Goal: Task Accomplishment & Management: Use online tool/utility

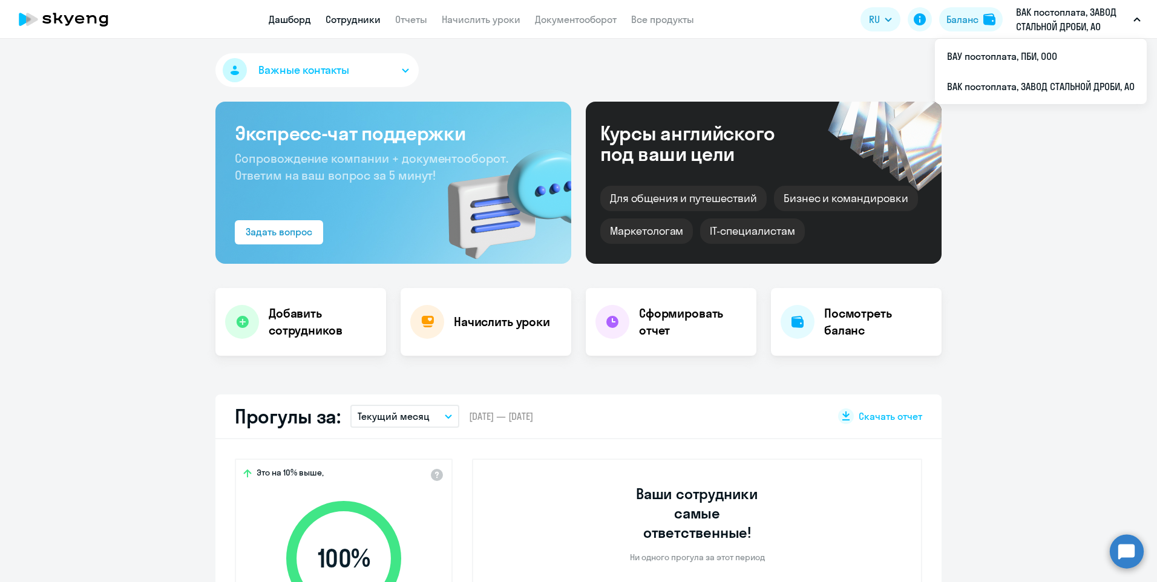
click at [371, 17] on link "Сотрудники" at bounding box center [353, 19] width 55 height 12
select select "30"
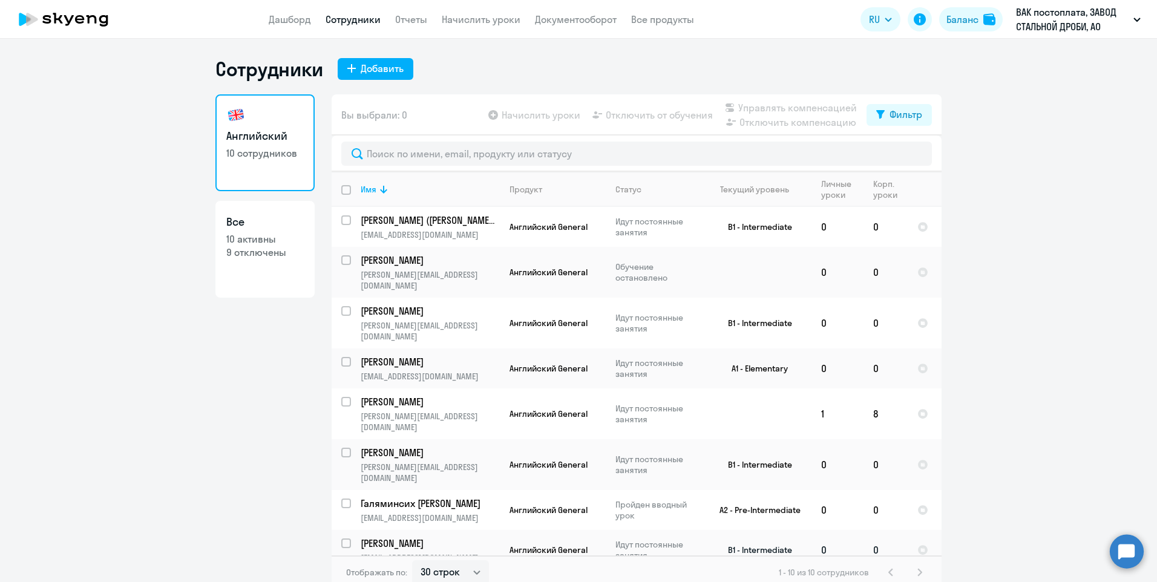
click at [418, 537] on p "[PERSON_NAME]" at bounding box center [429, 543] width 137 height 13
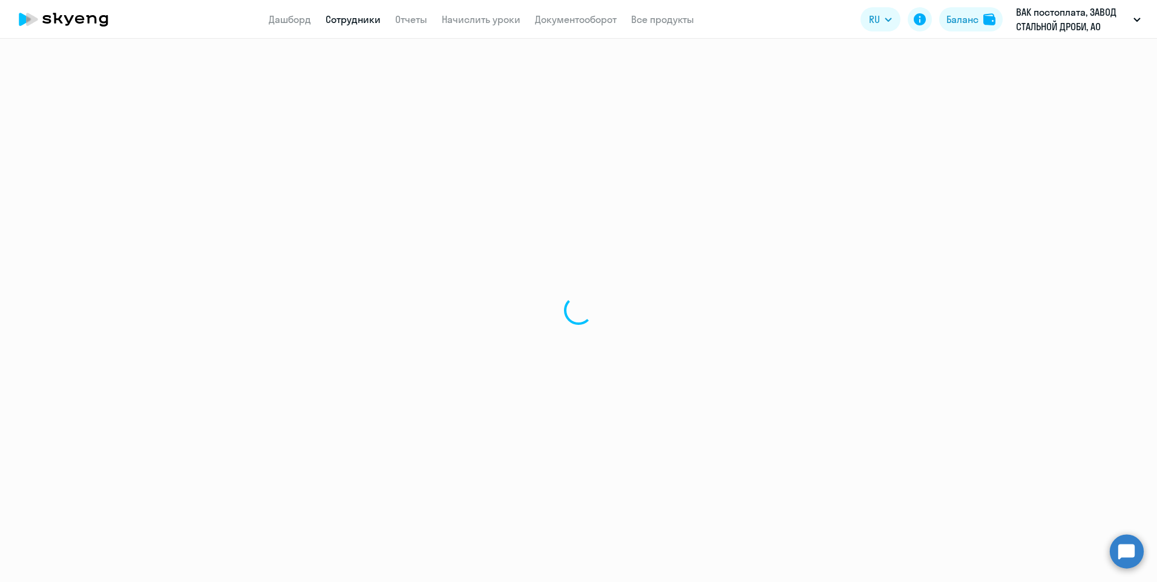
select select "english"
select select "30"
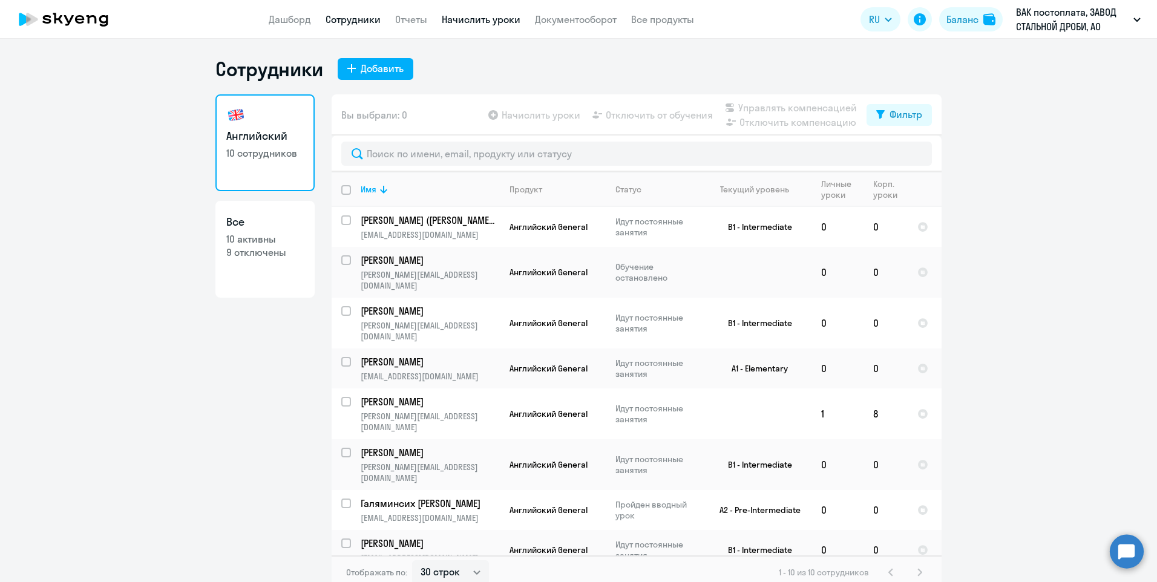
click at [477, 22] on link "Начислить уроки" at bounding box center [481, 19] width 79 height 12
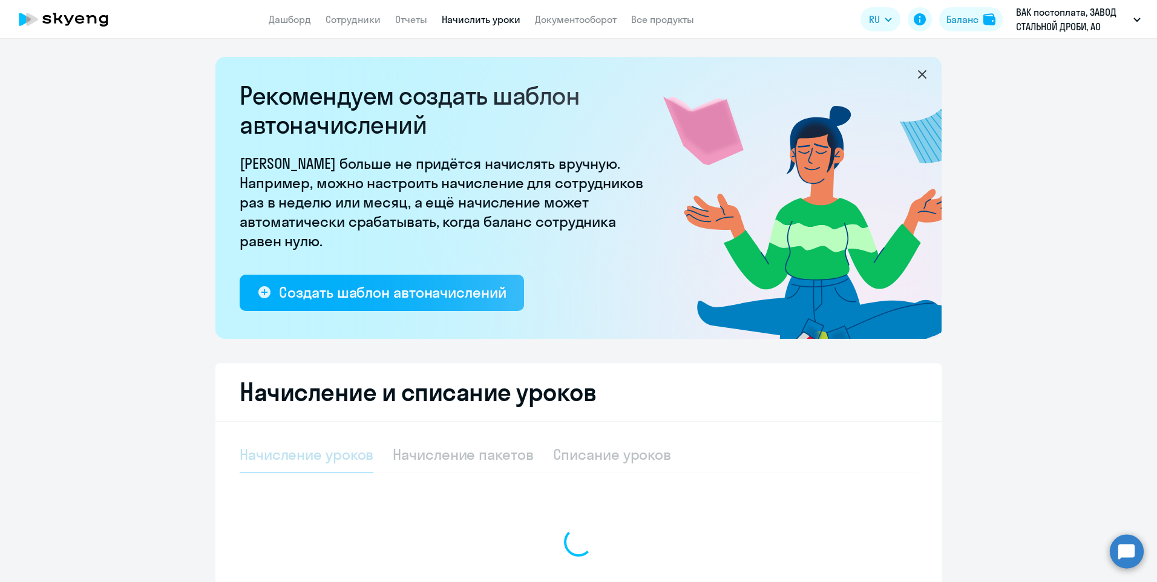
select select "10"
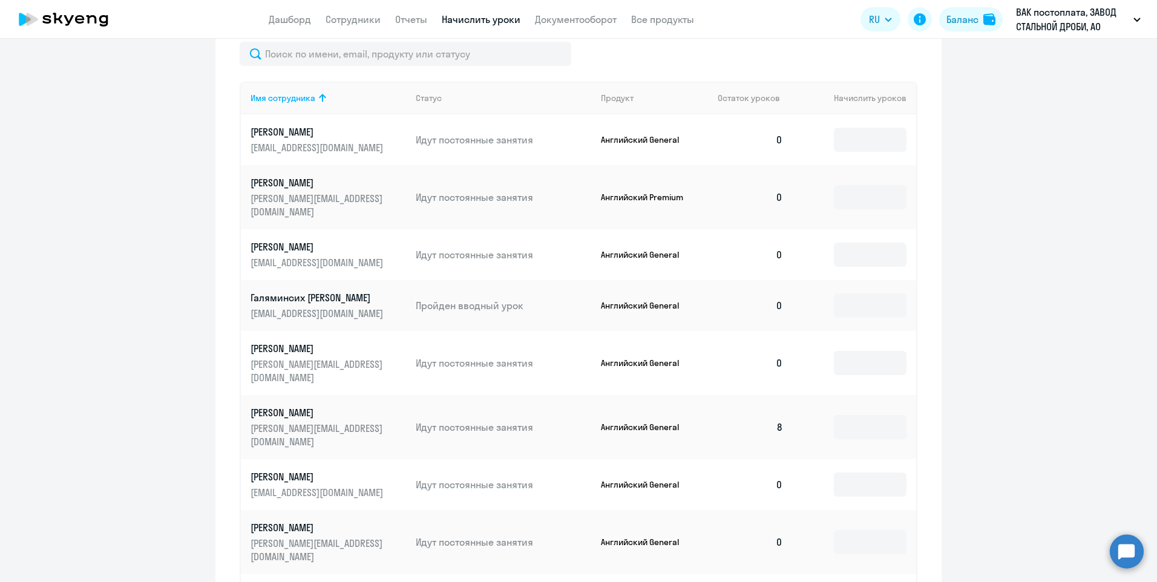
scroll to position [545, 0]
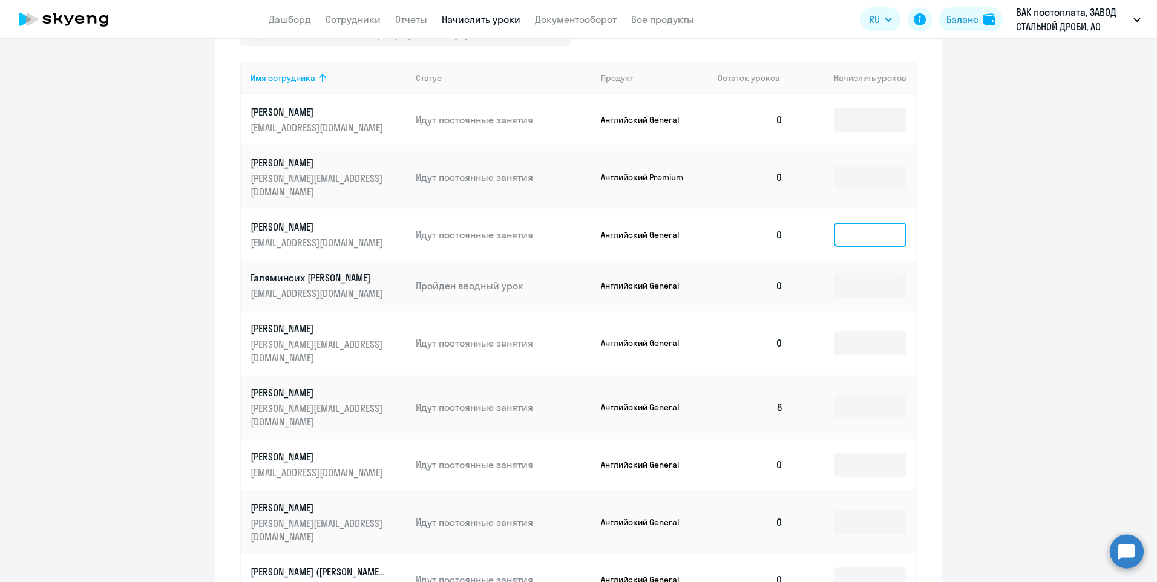
click at [852, 223] on input at bounding box center [870, 235] width 73 height 24
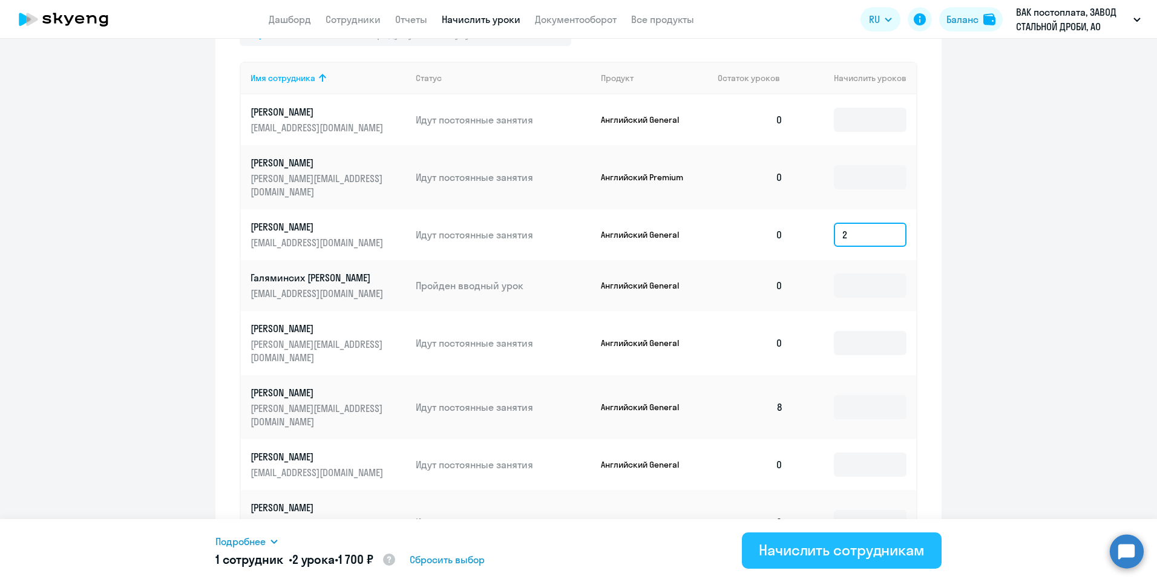
type input "2"
click at [814, 556] on div "Начислить сотрудникам" at bounding box center [842, 549] width 166 height 19
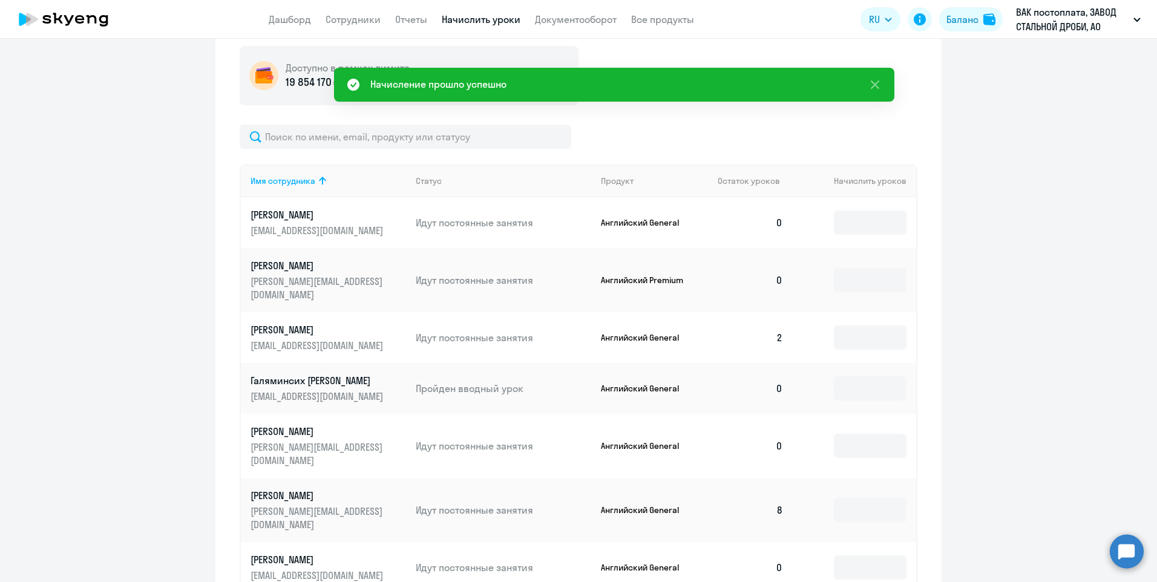
scroll to position [192, 0]
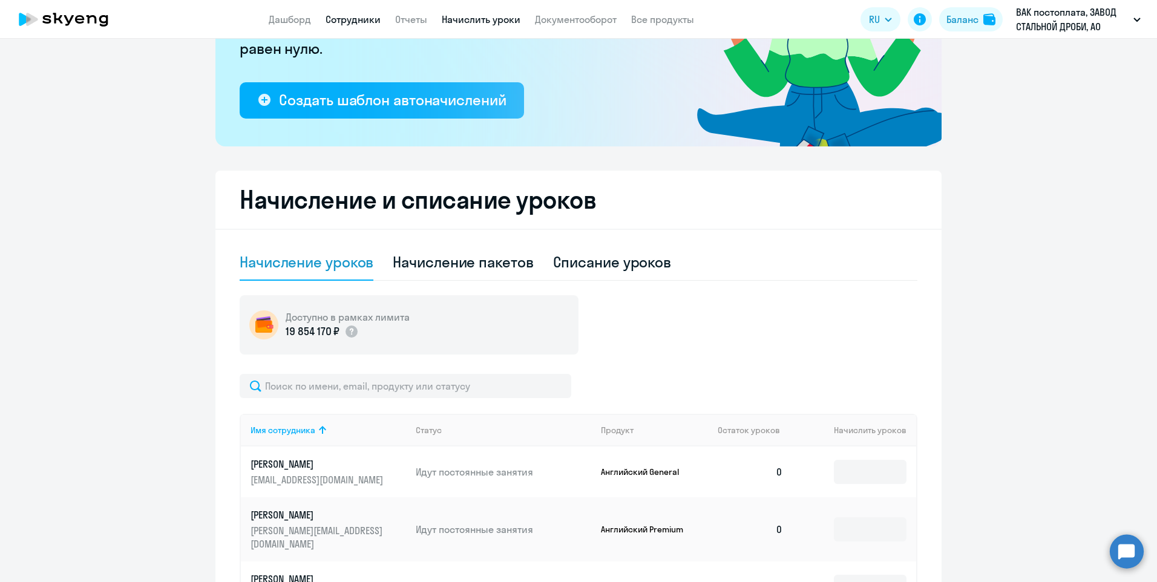
click at [350, 18] on link "Сотрудники" at bounding box center [353, 19] width 55 height 12
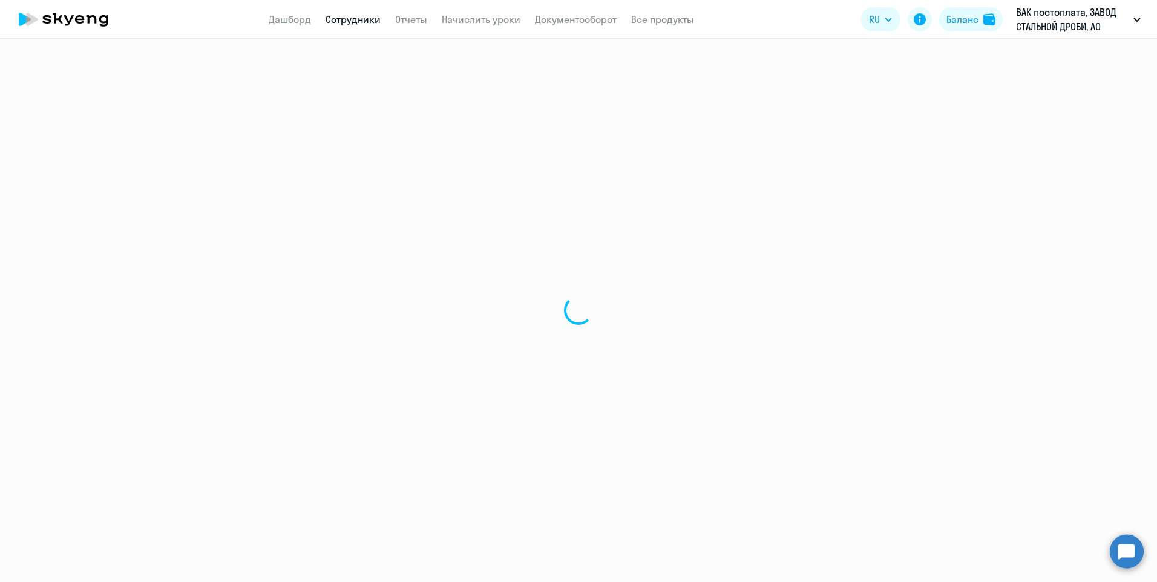
select select "30"
